Goal: Task Accomplishment & Management: Complete application form

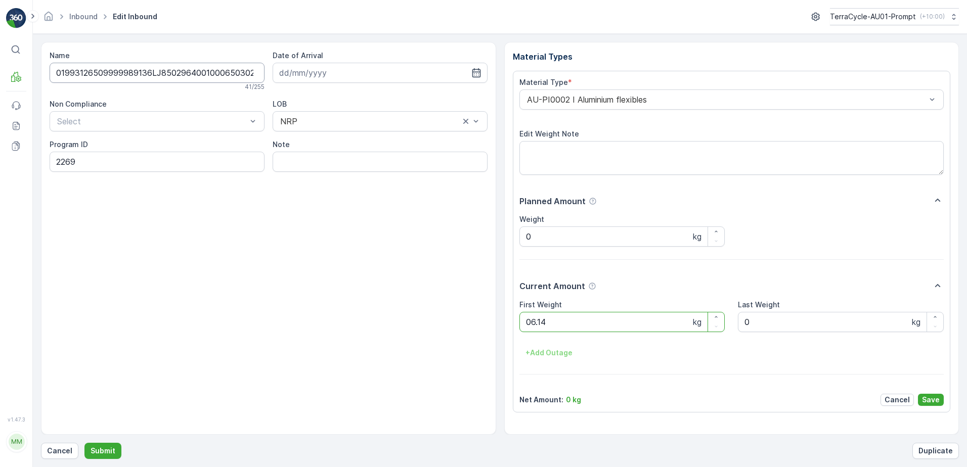
click at [84, 443] on button "Submit" at bounding box center [102, 451] width 37 height 16
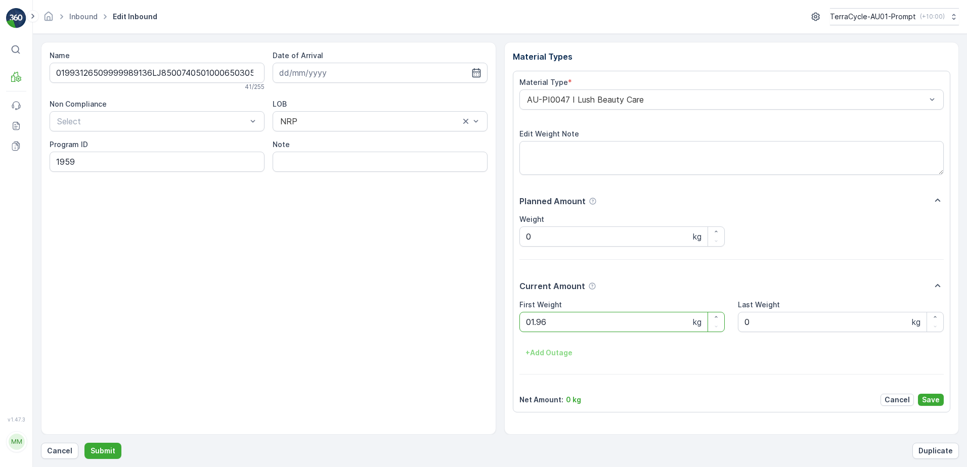
click at [84, 443] on button "Submit" at bounding box center [102, 451] width 37 height 16
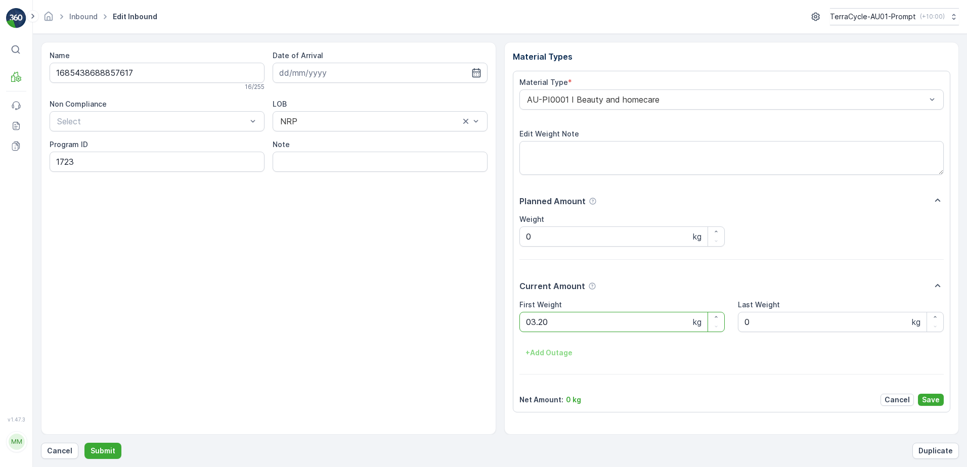
click at [84, 443] on button "Submit" at bounding box center [102, 451] width 37 height 16
click at [76, 449] on button "Cancel" at bounding box center [59, 451] width 37 height 16
